Goal: Task Accomplishment & Management: Use online tool/utility

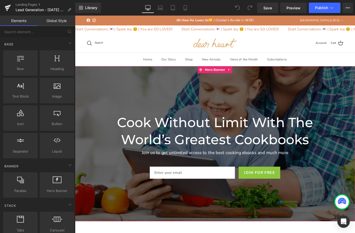
click at [95, 105] on div at bounding box center [232, 159] width 314 height 174
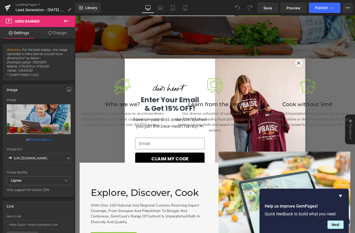
scroll to position [181, 0]
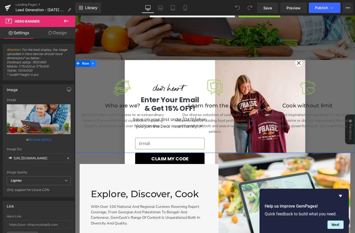
click at [95, 69] on link at bounding box center [95, 69] width 7 height 8
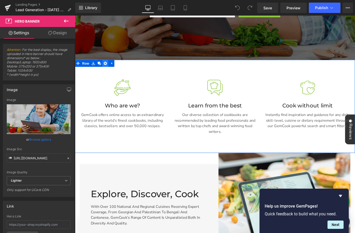
click at [107, 70] on link at bounding box center [109, 69] width 7 height 8
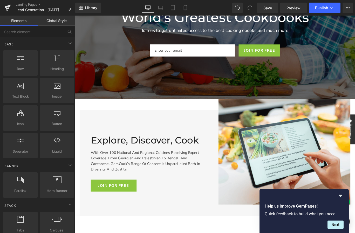
scroll to position [0, 0]
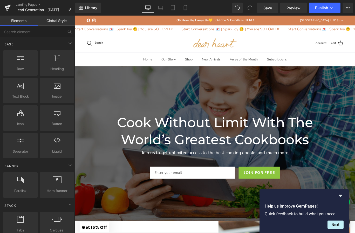
click at [60, 18] on link "Global Style" at bounding box center [57, 21] width 38 height 10
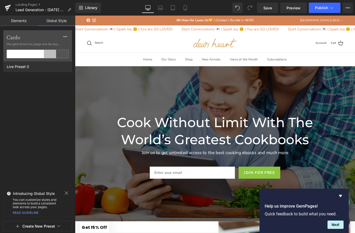
click at [24, 18] on link "Elements" at bounding box center [19, 21] width 38 height 10
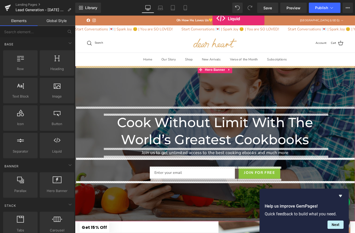
drag, startPoint x: 127, startPoint y: 159, endPoint x: 229, endPoint y: 19, distance: 173.3
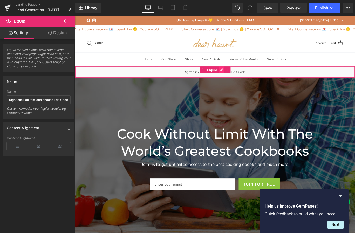
click at [239, 76] on div "Liquid" at bounding box center [232, 78] width 314 height 13
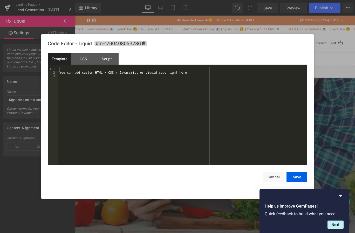
click at [104, 86] on div "You can add custom HTML / CSS / Javascript or Liquid code right here." at bounding box center [182, 119] width 249 height 105
click at [298, 177] on button "Save" at bounding box center [296, 177] width 21 height 10
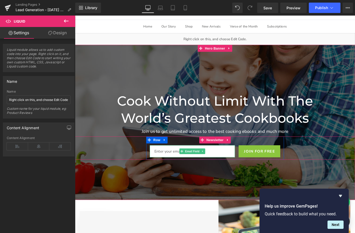
scroll to position [42, 0]
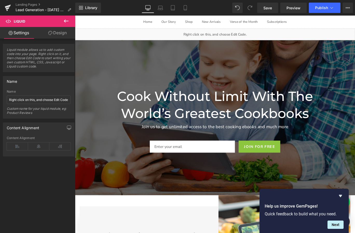
click at [68, 22] on icon at bounding box center [66, 21] width 6 height 6
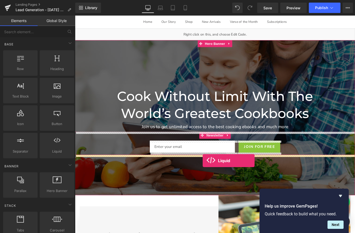
drag, startPoint x: 130, startPoint y: 154, endPoint x: 218, endPoint y: 178, distance: 91.7
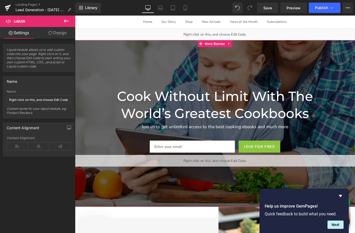
click at [239, 175] on div "Liquid" at bounding box center [232, 178] width 314 height 13
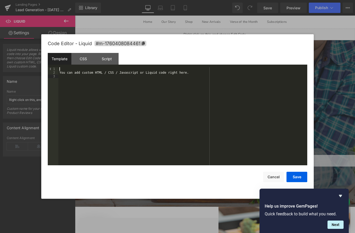
click at [122, 98] on div "You can add custom HTML / CSS / Javascript or Liquid code right here." at bounding box center [182, 119] width 249 height 105
drag, startPoint x: 135, startPoint y: 72, endPoint x: 49, endPoint y: 75, distance: 86.9
click at [49, 75] on pre "1 2 3 <!-- Klaviyo Signup Form Embed --> < div class = "klaviyo-form-XXXXX" > <…" at bounding box center [177, 116] width 259 height 98
click at [95, 77] on div "<!-- Klaviyo Signup Form Embed --> < div class = "klaviyo-form-XXXXX" > </ div >" at bounding box center [182, 119] width 249 height 105
drag, startPoint x: 132, startPoint y: 73, endPoint x: 53, endPoint y: 72, distance: 78.1
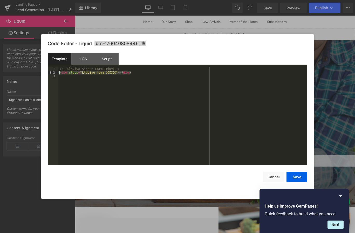
click at [53, 72] on pre "1 2 3 <!-- Klaviyo Signup Form Embed --> < div class = "klaviyo-form-XXXXX" > <…" at bounding box center [177, 116] width 259 height 98
click at [298, 180] on button "Save" at bounding box center [296, 177] width 21 height 10
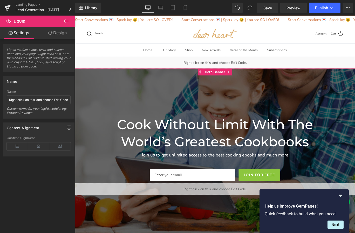
scroll to position [0, 0]
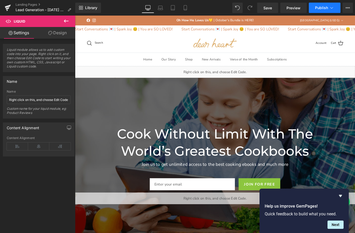
click at [321, 8] on span "Publish" at bounding box center [321, 8] width 13 height 4
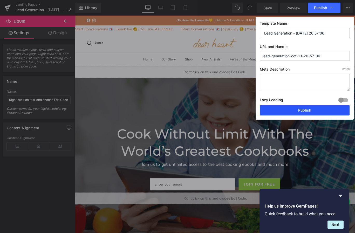
click at [299, 111] on button "Publish" at bounding box center [305, 110] width 90 height 10
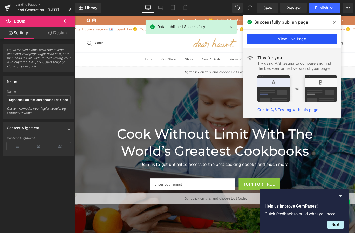
click at [318, 39] on link "View Live Page" at bounding box center [292, 39] width 90 height 10
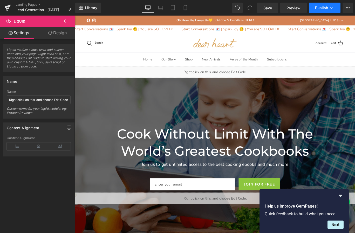
click at [335, 7] on button "Publish" at bounding box center [325, 8] width 32 height 10
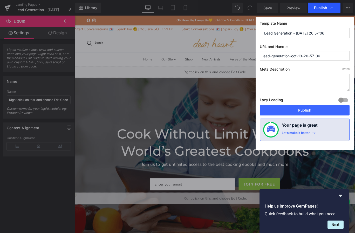
click at [332, 10] on icon at bounding box center [331, 7] width 5 height 5
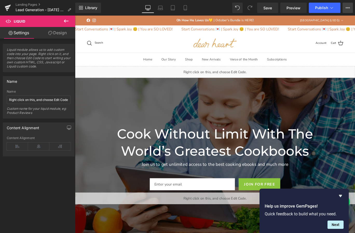
click at [349, 7] on icon at bounding box center [348, 8] width 4 height 4
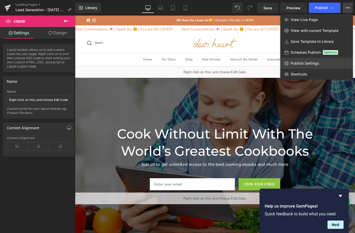
click at [299, 64] on span "Publish Settings" at bounding box center [305, 63] width 29 height 5
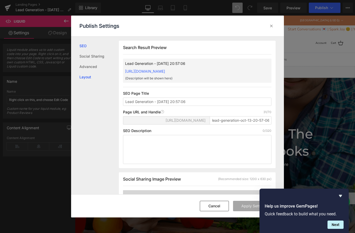
click at [91, 78] on link "Layout" at bounding box center [98, 77] width 39 height 10
click at [270, 27] on icon at bounding box center [271, 25] width 5 height 5
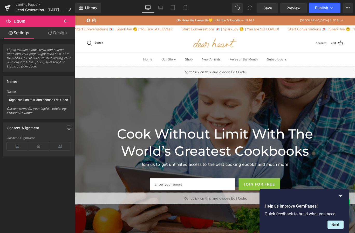
click at [151, 141] on h1 "Cook Without Limit With The World’s Greatest Cookbooks" at bounding box center [232, 158] width 252 height 38
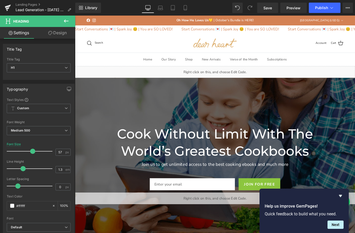
click at [69, 20] on icon at bounding box center [66, 21] width 6 height 6
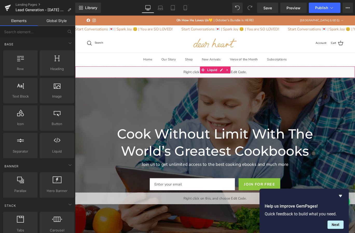
click at [199, 78] on div "Liquid" at bounding box center [232, 78] width 314 height 13
click at [229, 43] on img at bounding box center [231, 46] width 49 height 11
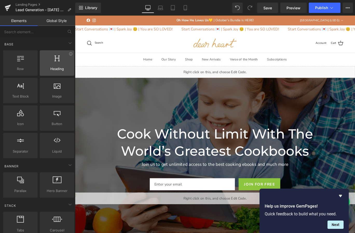
click at [51, 61] on div at bounding box center [56, 60] width 31 height 12
click at [53, 61] on div at bounding box center [56, 60] width 31 height 12
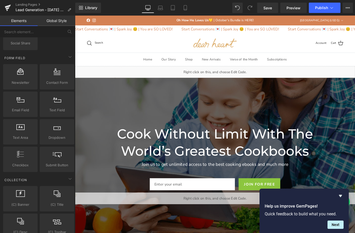
scroll to position [755, 0]
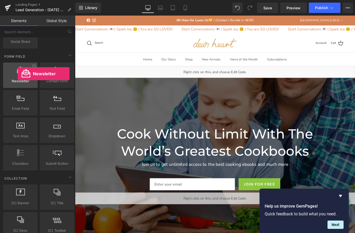
click at [18, 74] on div at bounding box center [20, 73] width 31 height 12
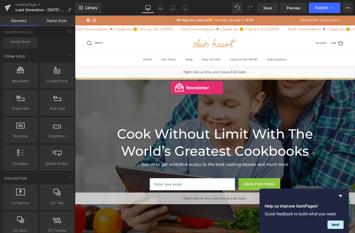
drag, startPoint x: 93, startPoint y: 89, endPoint x: 183, endPoint y: 97, distance: 90.3
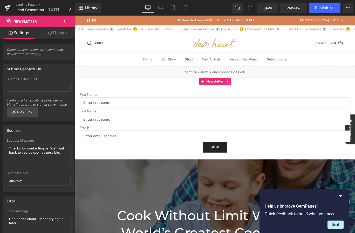
click at [246, 91] on link at bounding box center [246, 89] width 7 height 8
click at [250, 88] on link at bounding box center [249, 89] width 7 height 8
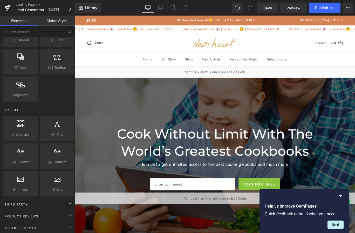
scroll to position [949, 0]
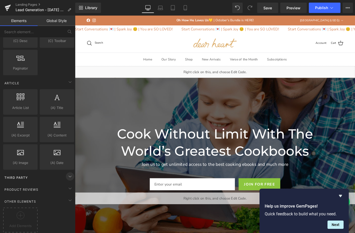
click at [68, 173] on icon at bounding box center [70, 176] width 6 height 6
click at [71, 185] on icon at bounding box center [70, 188] width 6 height 6
click at [20, 176] on span "Third Party" at bounding box center [16, 177] width 24 height 5
click at [21, 215] on circle at bounding box center [21, 216] width 8 height 8
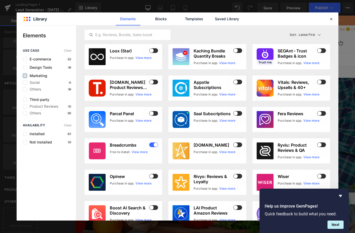
click at [25, 77] on label at bounding box center [25, 76] width 4 height 4
click at [25, 76] on input "checkbox" at bounding box center [25, 76] width 0 height 0
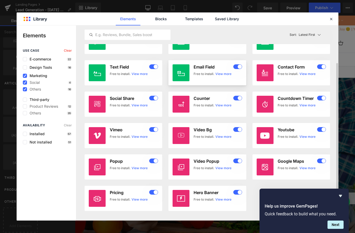
scroll to position [0, 0]
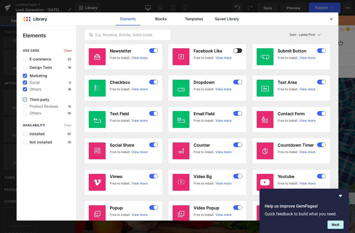
click at [24, 100] on label at bounding box center [25, 100] width 4 height 4
click at [25, 100] on input "checkbox" at bounding box center [25, 100] width 0 height 0
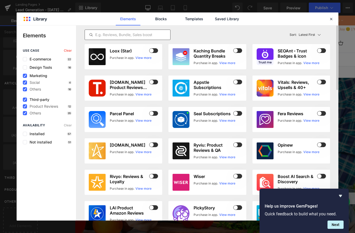
click at [135, 33] on input "text" at bounding box center [127, 35] width 85 height 6
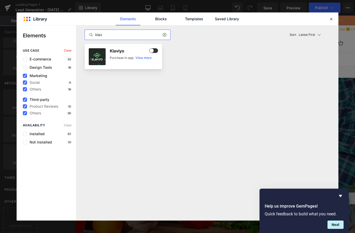
type input "klav"
click at [156, 52] on span at bounding box center [153, 50] width 9 height 5
click at [331, 18] on icon at bounding box center [331, 19] width 5 height 5
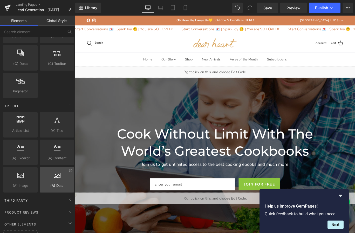
scroll to position [949, 0]
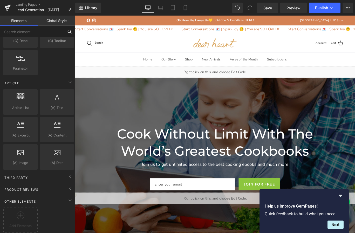
click at [36, 31] on input "text" at bounding box center [32, 31] width 64 height 11
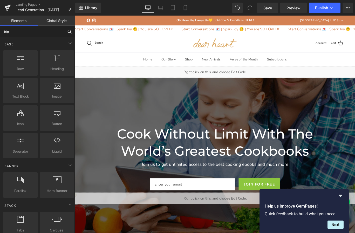
type input "klav"
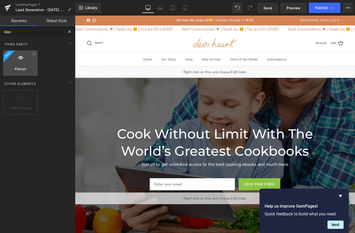
click at [27, 63] on div at bounding box center [20, 60] width 31 height 12
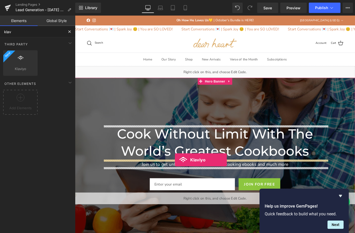
drag, startPoint x: 102, startPoint y: 78, endPoint x: 187, endPoint y: 177, distance: 130.6
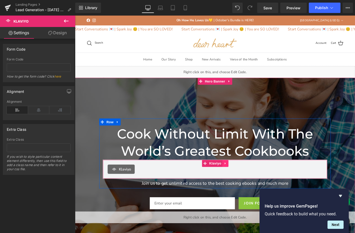
click at [243, 182] on link at bounding box center [243, 181] width 7 height 8
click at [162, 190] on div "Klaviyo" at bounding box center [232, 188] width 241 height 10
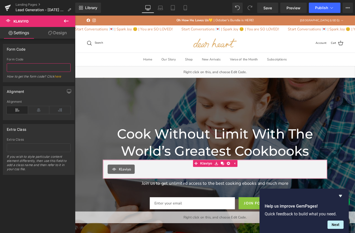
click at [25, 68] on input "text" at bounding box center [39, 67] width 64 height 9
click at [50, 68] on input "text" at bounding box center [39, 67] width 64 height 9
paste input "<div class="klaviyo-form-XK8neR"></div>"
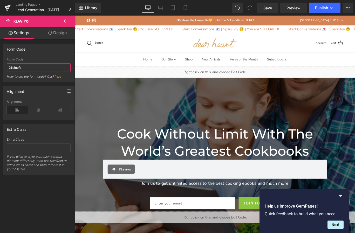
type input "XK8neR"
click at [45, 86] on div "Alignment Left Center Right Alignment" at bounding box center [39, 103] width 72 height 34
click at [40, 70] on input "XK8neR" at bounding box center [39, 67] width 64 height 9
click at [35, 88] on div "Alignment" at bounding box center [38, 91] width 71 height 10
click at [37, 106] on icon at bounding box center [38, 110] width 21 height 8
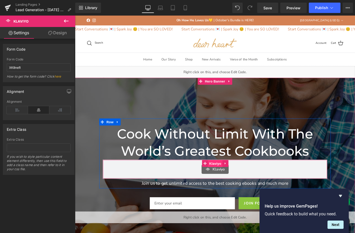
click at [233, 181] on span "Klaviyo" at bounding box center [232, 182] width 16 height 8
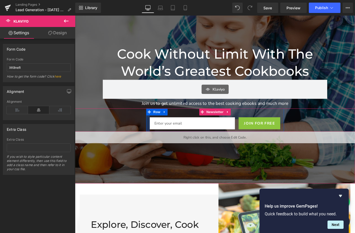
scroll to position [93, 0]
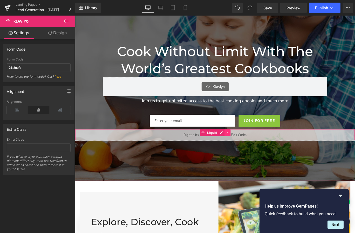
click at [246, 146] on link at bounding box center [246, 147] width 7 height 8
click at [249, 146] on link at bounding box center [249, 147] width 7 height 8
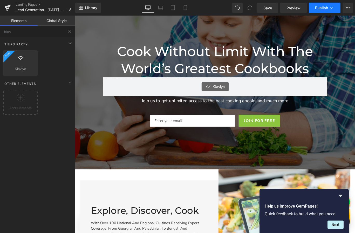
click at [324, 10] on span "Publish" at bounding box center [321, 8] width 13 height 4
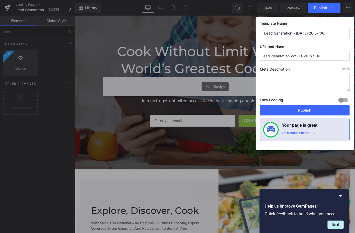
click at [291, 104] on div "Lazy Loading Build Upgrade plan to unlock" at bounding box center [305, 101] width 90 height 9
click at [291, 109] on button "Publish" at bounding box center [305, 110] width 90 height 10
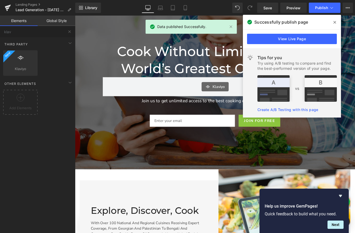
click at [290, 45] on div "View Live Page" at bounding box center [292, 39] width 98 height 19
click at [289, 40] on link "View Live Page" at bounding box center [292, 39] width 90 height 10
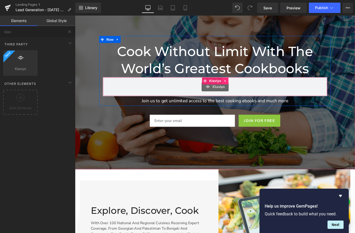
click at [245, 88] on link at bounding box center [243, 89] width 7 height 8
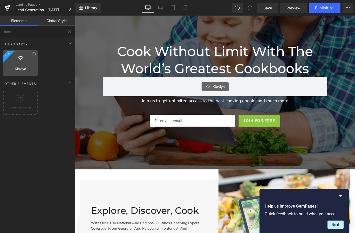
click at [24, 63] on div at bounding box center [20, 60] width 31 height 12
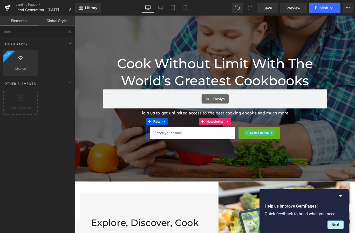
scroll to position [87, 0]
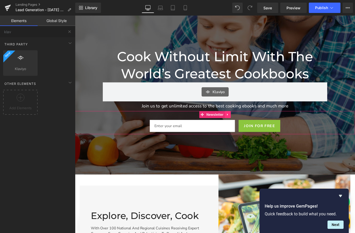
click at [245, 127] on link at bounding box center [246, 127] width 7 height 8
click at [249, 127] on link at bounding box center [249, 127] width 7 height 8
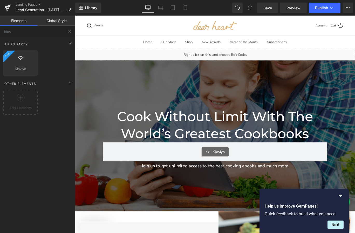
scroll to position [0, 0]
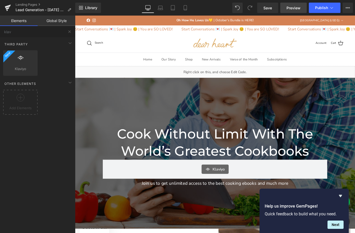
click at [295, 10] on span "Preview" at bounding box center [293, 7] width 14 height 5
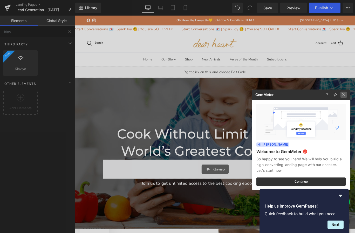
click at [343, 93] on img at bounding box center [343, 95] width 6 height 6
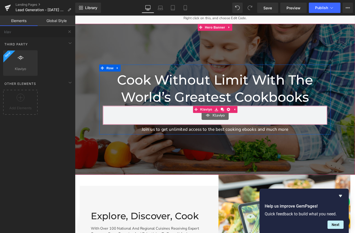
scroll to position [63, 0]
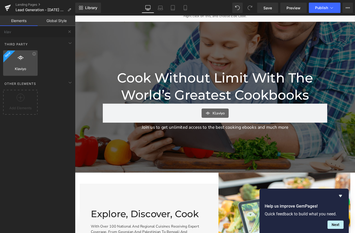
click at [22, 67] on span "Klaviyo" at bounding box center [20, 68] width 31 height 5
click at [67, 44] on icon at bounding box center [70, 43] width 6 height 6
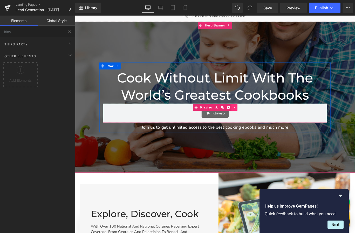
click at [256, 119] on link at bounding box center [253, 119] width 7 height 8
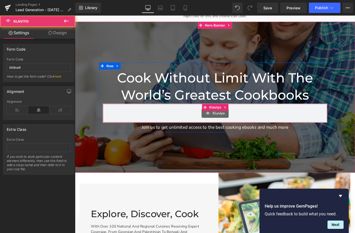
click at [238, 128] on div "Klaviyo" at bounding box center [232, 125] width 30 height 10
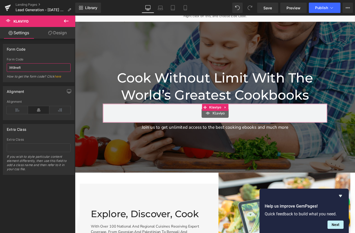
click at [52, 67] on input "XK8neR" at bounding box center [39, 67] width 64 height 9
click at [15, 146] on input "text" at bounding box center [39, 147] width 64 height 9
click at [26, 69] on input "XK8neR" at bounding box center [39, 67] width 64 height 9
click at [26, 90] on div "Alignment" at bounding box center [38, 91] width 71 height 10
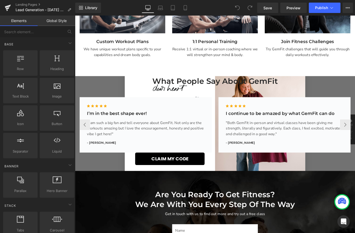
scroll to position [441, 0]
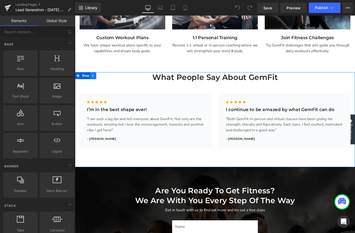
click at [95, 84] on link at bounding box center [95, 83] width 7 height 8
click at [106, 84] on link at bounding box center [109, 83] width 7 height 8
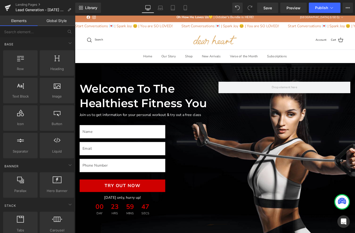
scroll to position [0, 0]
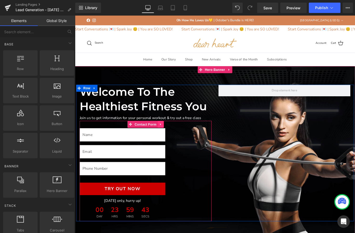
click at [173, 138] on link at bounding box center [171, 138] width 7 height 8
click at [141, 138] on span "Contact Form" at bounding box center [143, 138] width 27 height 8
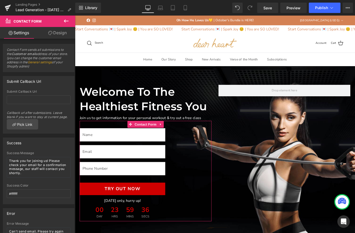
click at [54, 29] on link "Design" at bounding box center [58, 33] width 38 height 12
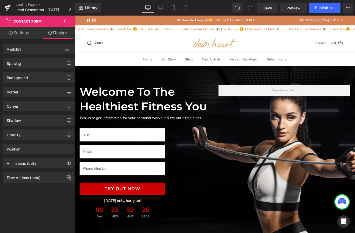
click at [66, 20] on icon at bounding box center [66, 21] width 6 height 6
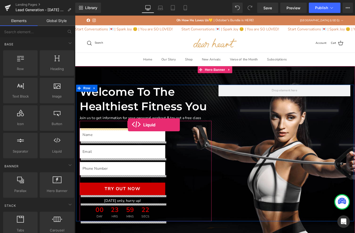
drag, startPoint x: 133, startPoint y: 156, endPoint x: 134, endPoint y: 138, distance: 18.0
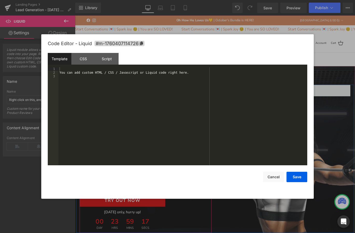
click at [136, 148] on div "Liquid" at bounding box center [128, 148] width 96 height 13
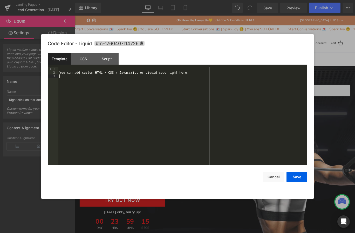
click at [132, 118] on div "You can add custom HTML / CSS / Javascript or Liquid code right here." at bounding box center [182, 119] width 249 height 105
click at [299, 177] on button "Save" at bounding box center [296, 177] width 21 height 10
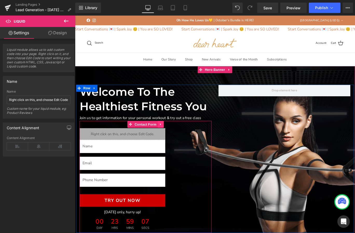
click at [171, 137] on link at bounding box center [171, 138] width 7 height 8
click at [171, 137] on link at bounding box center [174, 138] width 7 height 8
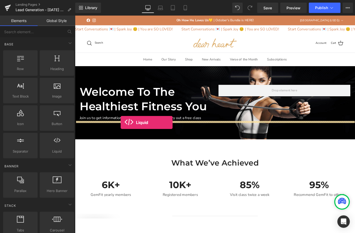
drag, startPoint x: 123, startPoint y: 166, endPoint x: 126, endPoint y: 135, distance: 31.0
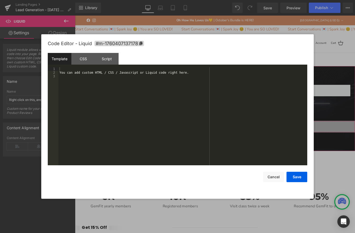
click at [239, 139] on div "Liquid" at bounding box center [232, 140] width 314 height 13
click at [104, 75] on div "You can add custom HTML / CSS / Javascript or Liquid code right here." at bounding box center [182, 119] width 249 height 105
click at [81, 57] on div "CSS" at bounding box center [83, 59] width 24 height 12
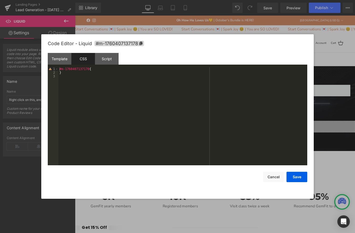
click at [92, 76] on div "#m-1760407137178 { }" at bounding box center [182, 119] width 249 height 105
click at [297, 180] on button "Save" at bounding box center [296, 177] width 21 height 10
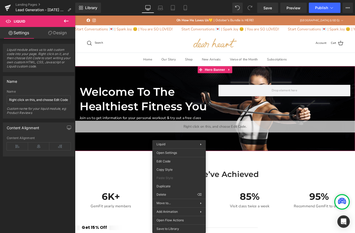
click at [199, 136] on div "Liquid" at bounding box center [232, 140] width 314 height 13
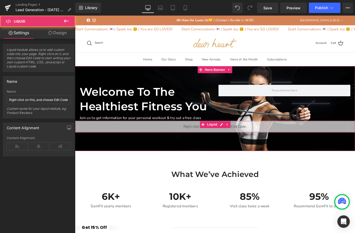
click at [256, 142] on div "Liquid" at bounding box center [232, 140] width 314 height 13
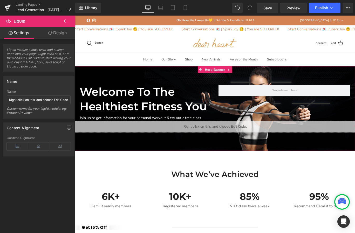
click at [241, 138] on div "Liquid" at bounding box center [232, 140] width 314 height 13
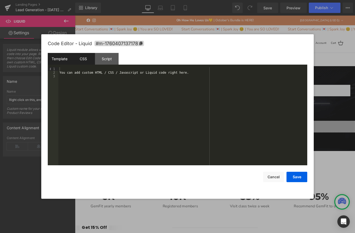
click at [85, 60] on div "CSS" at bounding box center [83, 59] width 24 height 12
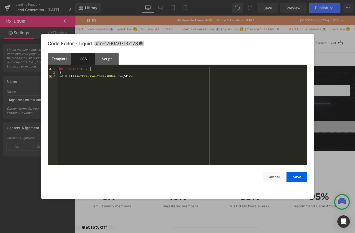
click at [141, 81] on div "#m-1760407137178 { } < div class = " klaviyo-form-XK8neR " ></ div >" at bounding box center [182, 119] width 249 height 105
click at [301, 177] on button "Save" at bounding box center [296, 177] width 21 height 10
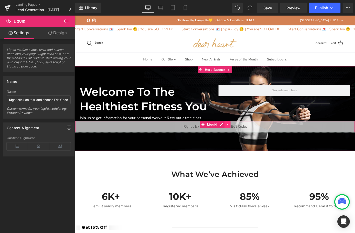
click at [245, 137] on link at bounding box center [246, 138] width 7 height 8
click at [230, 139] on div "Liquid" at bounding box center [232, 140] width 314 height 13
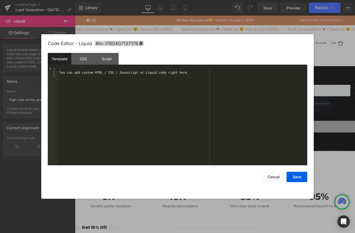
click at [99, 107] on div "You can add custom HTML / CSS / Javascript or Liquid code right here." at bounding box center [182, 119] width 249 height 105
click at [87, 59] on div "CSS" at bounding box center [83, 59] width 24 height 12
click at [63, 59] on div "Template" at bounding box center [60, 59] width 24 height 12
click at [96, 108] on div "You can add custom HTML / CSS / Javascript or Liquid code right here. < div cla…" at bounding box center [182, 119] width 249 height 105
click at [90, 59] on div "CSS" at bounding box center [83, 59] width 24 height 12
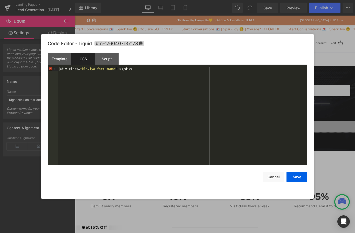
click at [91, 90] on div "< div class = " klaviyo-form-XK8neR " ></ div >" at bounding box center [182, 119] width 249 height 105
click at [62, 59] on div "Template" at bounding box center [60, 59] width 24 height 12
click at [297, 178] on button "Save" at bounding box center [296, 177] width 21 height 10
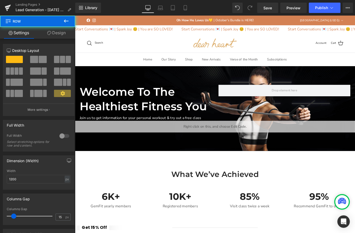
click at [75, 16] on div at bounding box center [75, 16] width 0 height 0
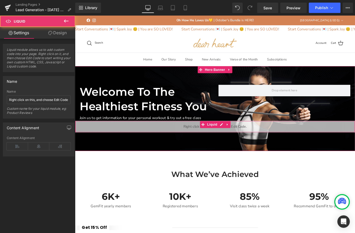
click at [171, 141] on div "Liquid" at bounding box center [232, 140] width 314 height 13
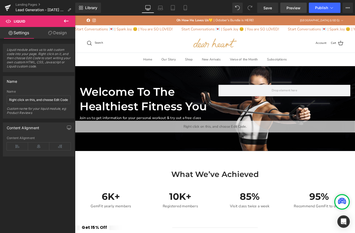
click at [297, 11] on link "Preview" at bounding box center [293, 8] width 26 height 10
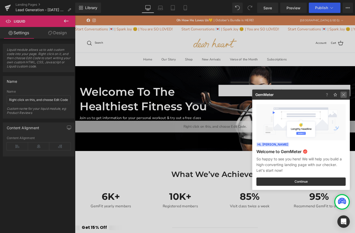
click at [343, 94] on img at bounding box center [343, 95] width 6 height 6
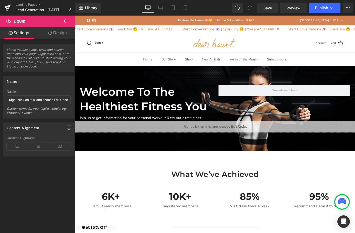
click at [65, 19] on icon at bounding box center [66, 21] width 6 height 6
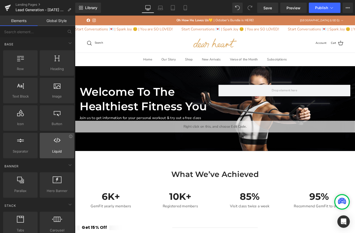
click at [62, 142] on div at bounding box center [56, 143] width 31 height 12
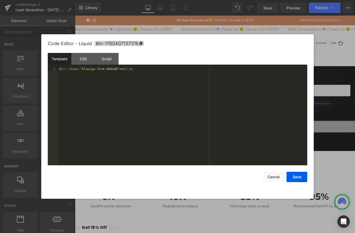
click at [240, 137] on div "Liquid" at bounding box center [232, 140] width 314 height 13
click at [152, 79] on div "< div class = "klaviyo-form-XK8neR" > </ div >" at bounding box center [182, 119] width 249 height 105
click at [86, 56] on div "CSS" at bounding box center [83, 59] width 24 height 12
click at [113, 93] on div "< div class = " klaviyo-form-XK8neR " ></ div >" at bounding box center [182, 119] width 249 height 105
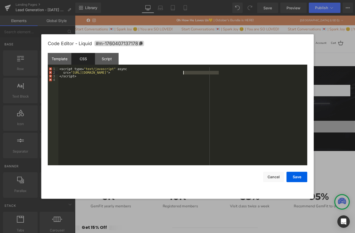
drag, startPoint x: 219, startPoint y: 73, endPoint x: 183, endPoint y: 72, distance: 36.1
click at [183, 72] on div "< script type = " text/javascript " async src = " https://static.klaviyo.com/on…" at bounding box center [182, 119] width 249 height 105
click at [262, 115] on div "< script type = " text/javascript " async src = " https://static.klaviyo.com/on…" at bounding box center [182, 119] width 249 height 105
click at [125, 72] on div "< script type = " text/javascript " async src = " https://static.klaviyo.com/on…" at bounding box center [182, 119] width 249 height 105
click at [297, 175] on button "Save" at bounding box center [296, 177] width 21 height 10
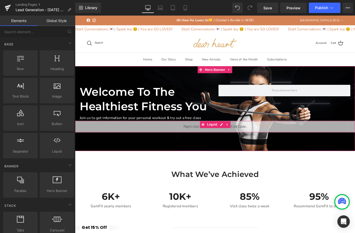
click at [272, 138] on div "Liquid" at bounding box center [232, 140] width 314 height 13
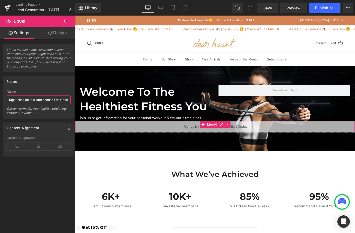
click at [32, 96] on input "Right click on this, and choose Edit Code." at bounding box center [39, 99] width 64 height 9
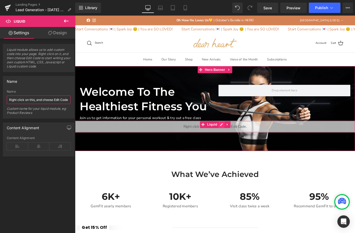
click at [239, 137] on div "Liquid" at bounding box center [232, 140] width 314 height 13
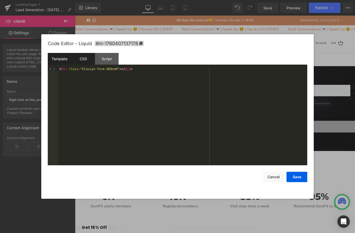
click at [83, 63] on div "CSS" at bounding box center [83, 59] width 24 height 12
click at [102, 93] on div "< script type = " text/javascript " async = " " src = " https://static.klaviyo.…" at bounding box center [182, 119] width 249 height 105
click at [61, 58] on div "Template" at bounding box center [60, 59] width 24 height 12
click at [59, 70] on div "< div class = "klaviyo-form-XK8neR" > </ div >" at bounding box center [182, 119] width 249 height 105
paste textarea
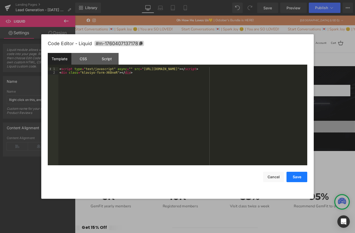
click at [297, 181] on button "Save" at bounding box center [296, 177] width 21 height 10
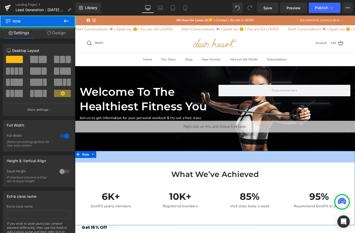
click at [158, 171] on div "50px" at bounding box center [232, 173] width 314 height 13
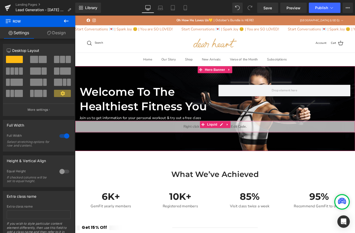
click at [196, 135] on div "Liquid" at bounding box center [232, 140] width 314 height 13
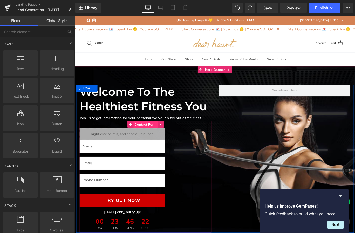
click at [156, 137] on span "Contact Form" at bounding box center [154, 138] width 27 height 8
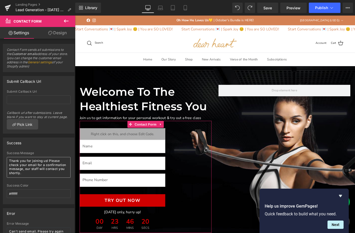
scroll to position [56, 0]
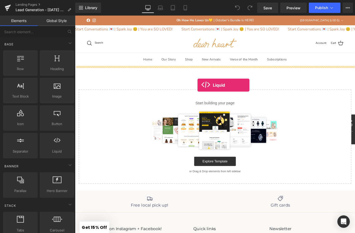
drag, startPoint x: 127, startPoint y: 168, endPoint x: 212, endPoint y: 94, distance: 113.4
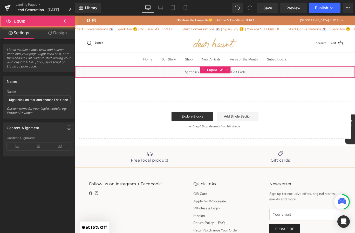
click at [222, 79] on span at bounding box center [218, 77] width 7 height 8
click at [240, 76] on div "Liquid" at bounding box center [232, 78] width 314 height 13
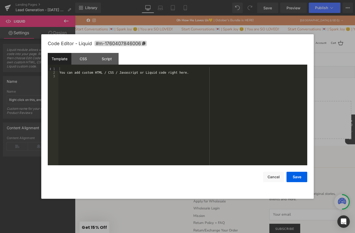
click at [135, 97] on div "You can add custom HTML / CSS / Javascript or Liquid code right here." at bounding box center [182, 119] width 249 height 105
click at [271, 175] on button "Cancel" at bounding box center [273, 177] width 21 height 10
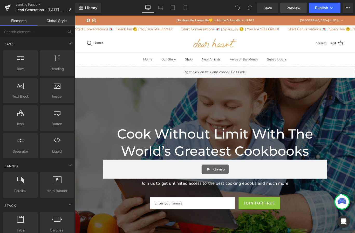
click at [294, 9] on span "Preview" at bounding box center [293, 7] width 14 height 5
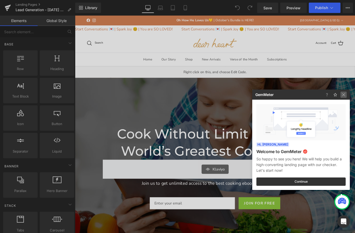
click at [343, 94] on img at bounding box center [343, 95] width 6 height 6
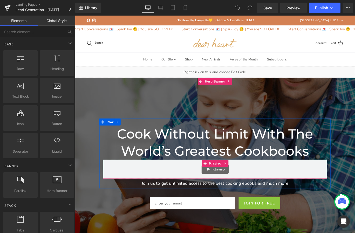
click at [310, 187] on div "Klaviyo" at bounding box center [232, 188] width 241 height 10
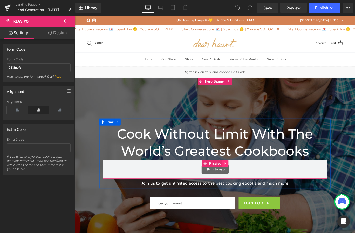
click at [243, 182] on link at bounding box center [243, 181] width 7 height 8
click at [247, 181] on link at bounding box center [247, 181] width 7 height 8
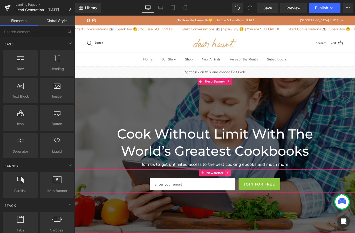
click at [247, 192] on link at bounding box center [246, 192] width 7 height 8
click at [248, 192] on link at bounding box center [249, 192] width 7 height 8
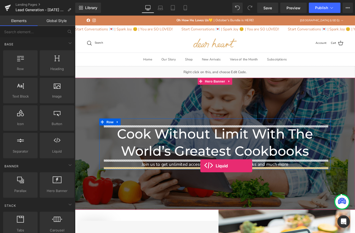
drag, startPoint x: 130, startPoint y: 151, endPoint x: 216, endPoint y: 184, distance: 91.7
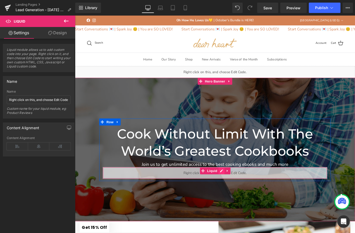
click at [239, 190] on div "Liquid" at bounding box center [232, 191] width 252 height 13
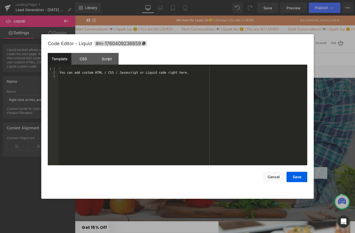
click at [110, 94] on div "You can add custom HTML / CSS / Javascript or Liquid code right here." at bounding box center [182, 119] width 249 height 105
click at [301, 179] on button "Save" at bounding box center [296, 177] width 21 height 10
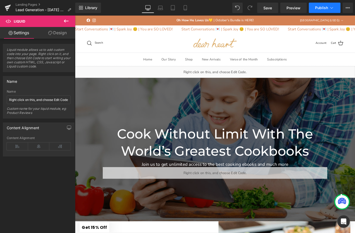
click at [326, 6] on span "Publish" at bounding box center [321, 8] width 13 height 4
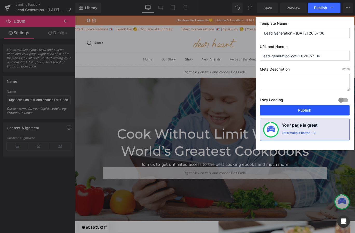
click at [294, 108] on button "Publish" at bounding box center [305, 110] width 90 height 10
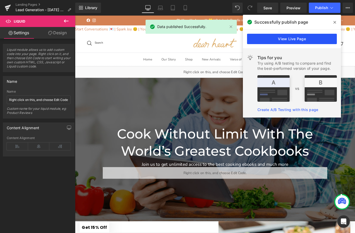
click at [304, 35] on link "View Live Page" at bounding box center [292, 39] width 90 height 10
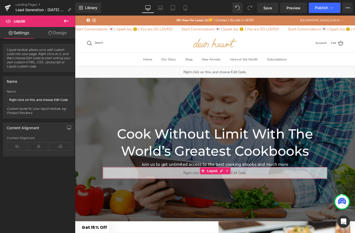
click at [64, 33] on link "Design" at bounding box center [58, 33] width 38 height 12
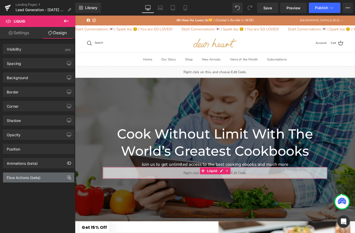
click at [25, 178] on div "Flow Actions (beta)" at bounding box center [24, 176] width 34 height 7
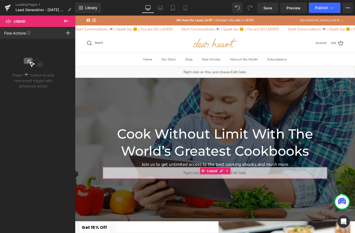
click at [24, 68] on div "Press " " button to add new event trigger with advanced action" at bounding box center [33, 73] width 42 height 32
click at [69, 35] on icon at bounding box center [68, 33] width 4 height 4
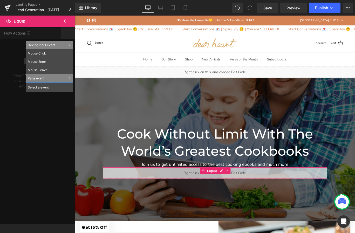
click at [69, 35] on div "Flow Actions Click "+" to add an event to trigger action affect on other elemen…" at bounding box center [37, 125] width 75 height 197
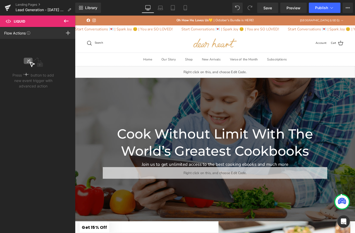
click at [67, 24] on icon at bounding box center [66, 21] width 6 height 6
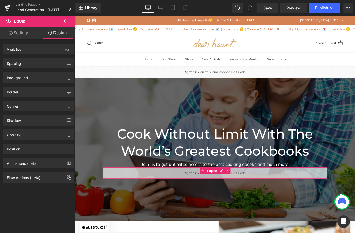
click at [19, 35] on link "Settings" at bounding box center [19, 33] width 38 height 12
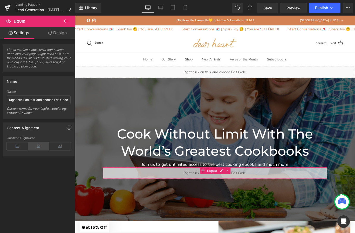
click at [37, 145] on icon at bounding box center [38, 146] width 21 height 8
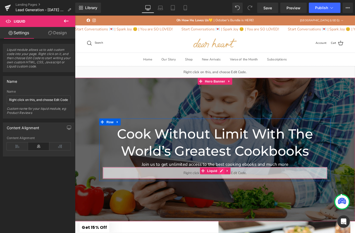
click at [238, 190] on div "Liquid" at bounding box center [232, 191] width 252 height 13
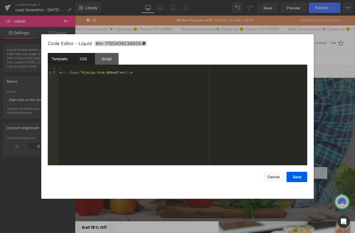
click at [87, 61] on div "CSS" at bounding box center [83, 59] width 24 height 12
click at [88, 85] on div "#m-1760409236659 { }" at bounding box center [182, 119] width 249 height 105
click at [110, 59] on div "Script" at bounding box center [107, 59] width 24 height 12
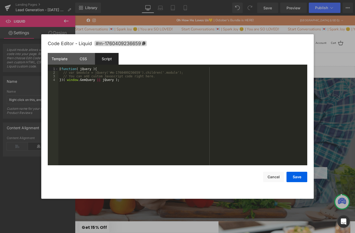
click at [135, 103] on div "( function ( jQuery ) { // var $module = jQuery('#m-1760409236659').children('.…" at bounding box center [182, 119] width 249 height 105
click at [294, 177] on button "Save" at bounding box center [296, 177] width 21 height 10
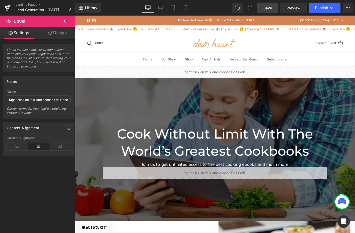
drag, startPoint x: 274, startPoint y: 7, endPoint x: 223, endPoint y: 25, distance: 54.2
click at [274, 7] on link "Save" at bounding box center [267, 8] width 21 height 10
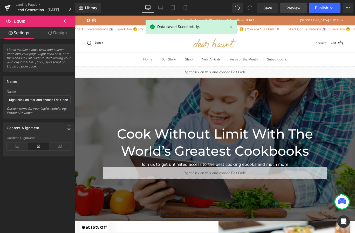
click at [294, 10] on span "Preview" at bounding box center [293, 7] width 14 height 5
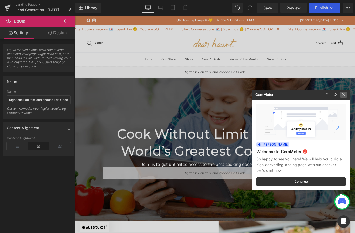
click at [343, 96] on img at bounding box center [343, 95] width 6 height 6
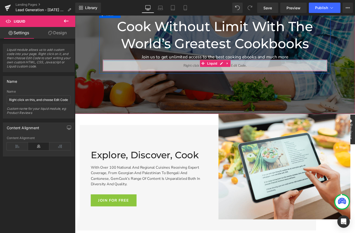
scroll to position [122, 0]
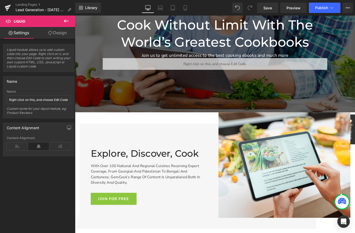
click at [67, 20] on icon at bounding box center [66, 21] width 6 height 6
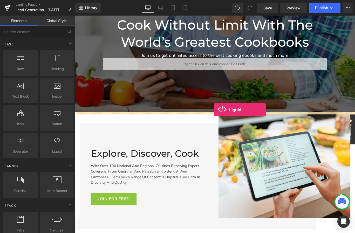
drag, startPoint x: 127, startPoint y: 149, endPoint x: 231, endPoint y: 121, distance: 107.4
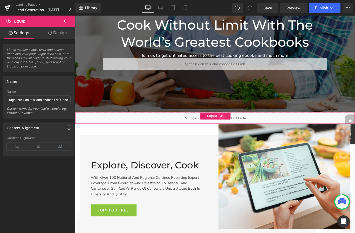
click at [239, 128] on div "Liquid" at bounding box center [232, 130] width 314 height 13
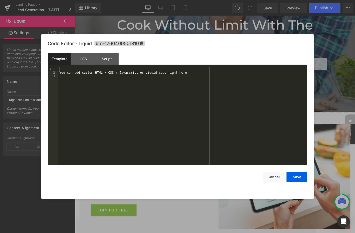
click at [133, 96] on div "You can add custom HTML / CSS / Javascript or Liquid code right here." at bounding box center [182, 119] width 249 height 105
click at [310, 179] on div "Code Editor - Liquid #m-1760409501810 Template CSS Script Data 1 2 < div class …" at bounding box center [177, 116] width 272 height 164
click at [296, 178] on button "Save" at bounding box center [296, 177] width 21 height 10
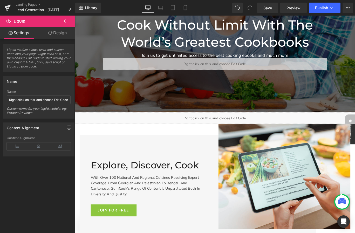
scroll to position [0, 0]
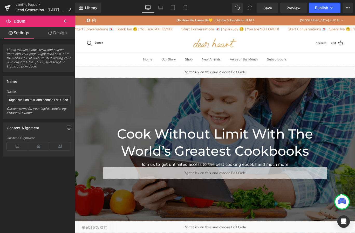
click at [238, 48] on img at bounding box center [231, 46] width 49 height 11
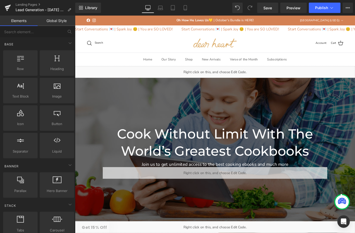
click at [58, 22] on link "Global Style" at bounding box center [57, 21] width 38 height 10
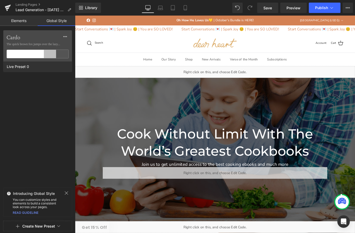
click at [18, 22] on link "Elements" at bounding box center [19, 21] width 38 height 10
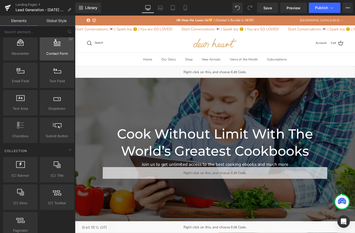
scroll to position [783, 0]
click at [58, 51] on span "Contact Form" at bounding box center [56, 53] width 31 height 5
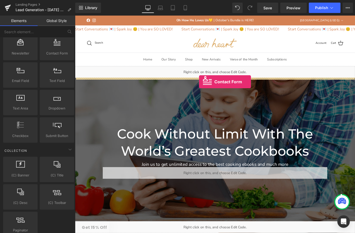
drag, startPoint x: 91, startPoint y: 56, endPoint x: 214, endPoint y: 90, distance: 127.6
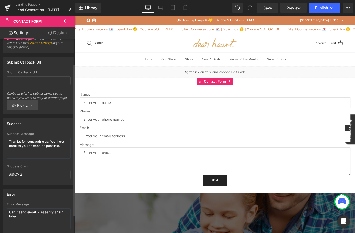
scroll to position [0, 0]
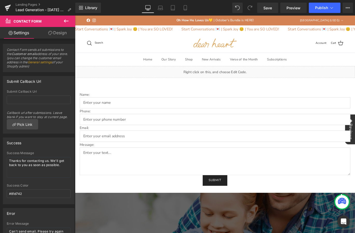
click at [68, 20] on icon at bounding box center [66, 21] width 6 height 6
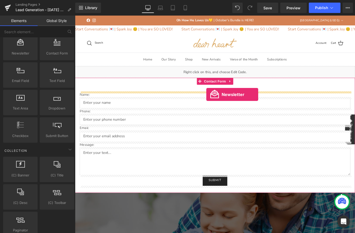
drag, startPoint x: 96, startPoint y: 70, endPoint x: 222, endPoint y: 105, distance: 130.9
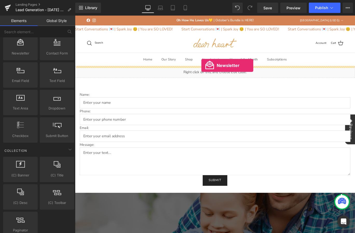
drag, startPoint x: 105, startPoint y: 60, endPoint x: 217, endPoint y: 71, distance: 112.3
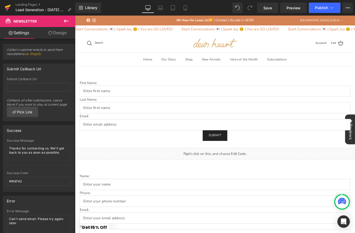
click at [9, 10] on icon at bounding box center [8, 7] width 6 height 13
